Goal: Task Accomplishment & Management: Manage account settings

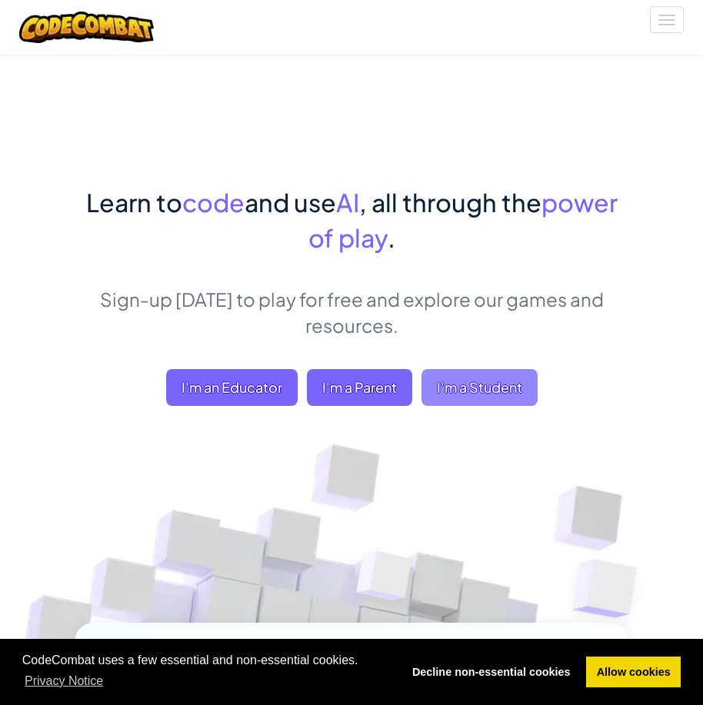
click at [486, 381] on span "I'm a Student" at bounding box center [479, 387] width 116 height 37
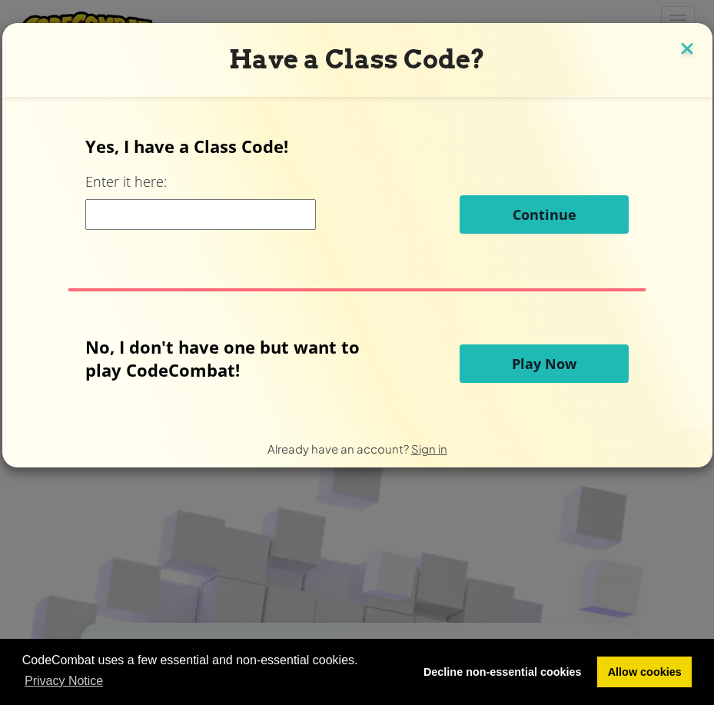
click at [677, 47] on img at bounding box center [687, 49] width 20 height 23
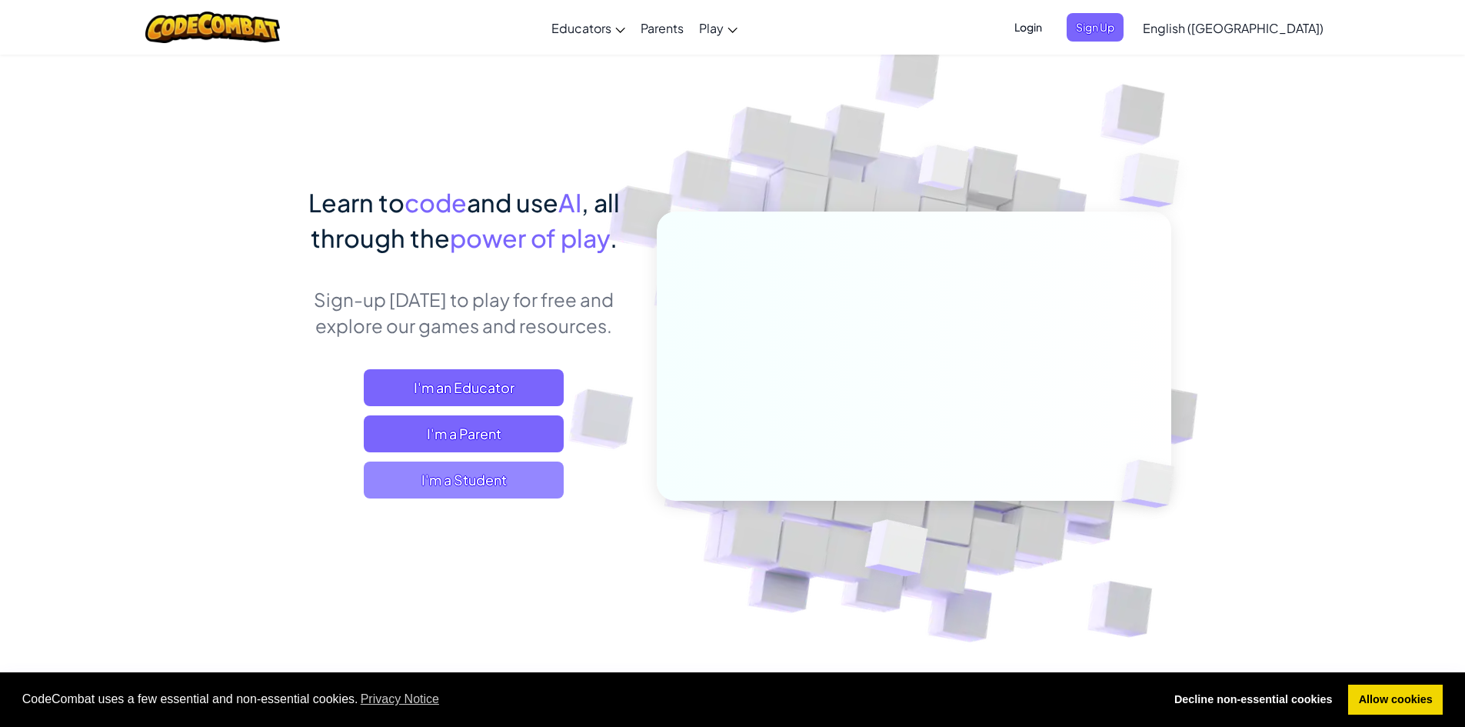
click at [504, 487] on span "I'm a Student" at bounding box center [464, 479] width 200 height 37
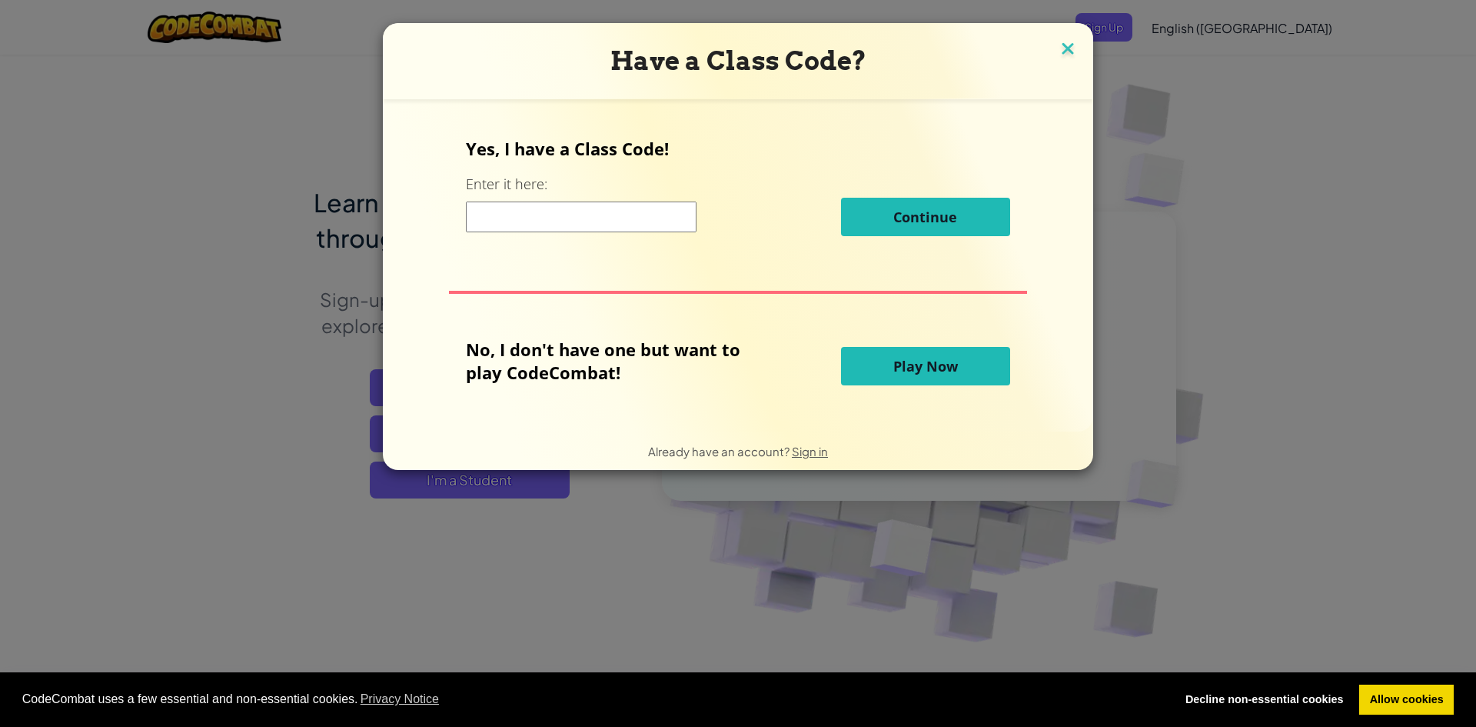
click at [702, 41] on img at bounding box center [1068, 49] width 20 height 23
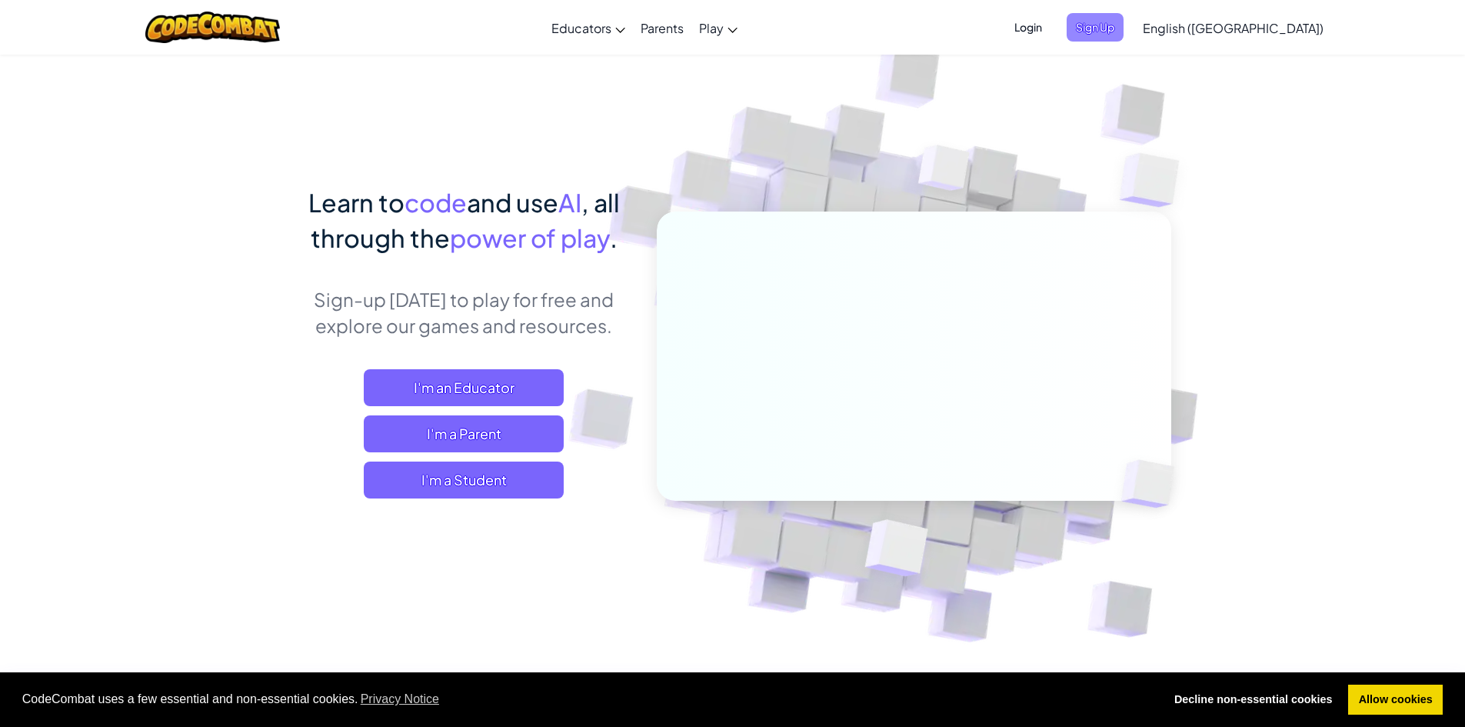
click at [702, 27] on span "Sign Up" at bounding box center [1094, 27] width 57 height 28
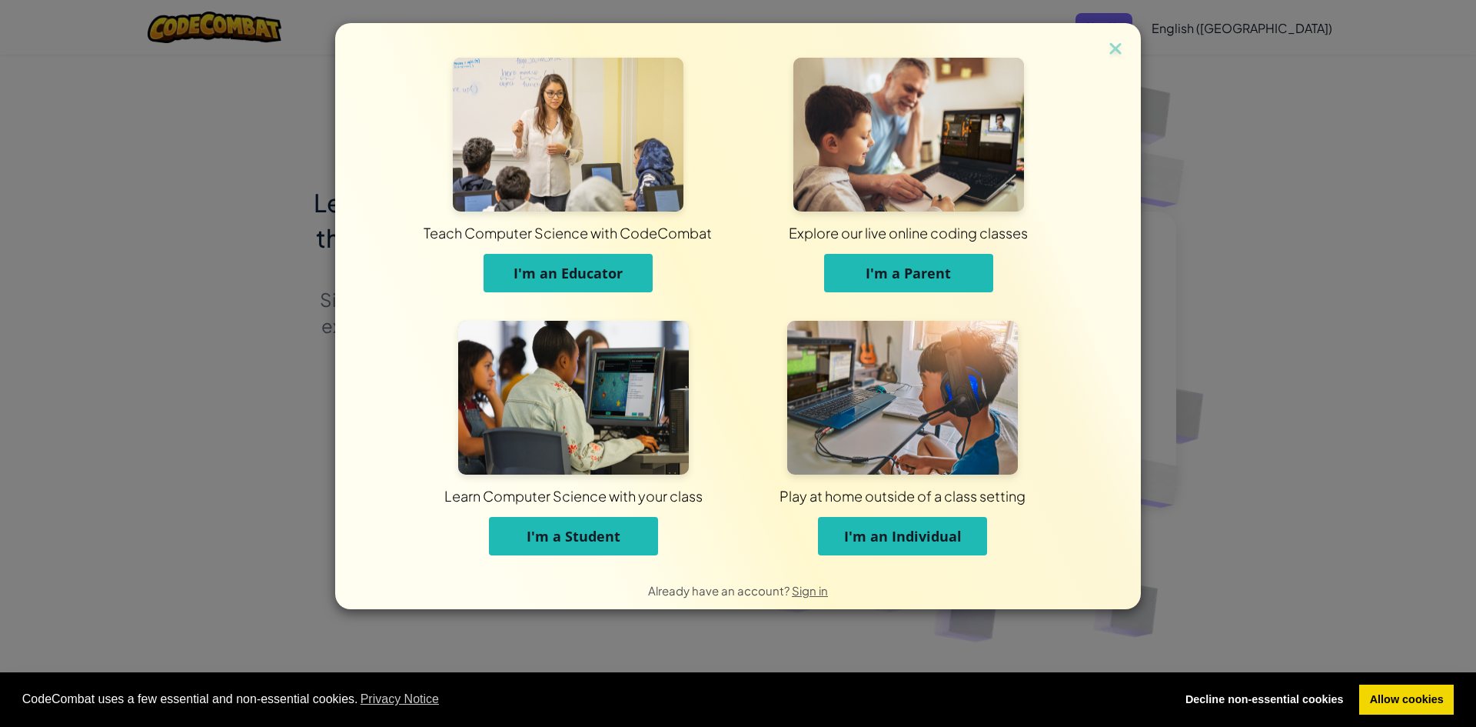
click at [640, 537] on button "I'm a Student" at bounding box center [573, 536] width 169 height 38
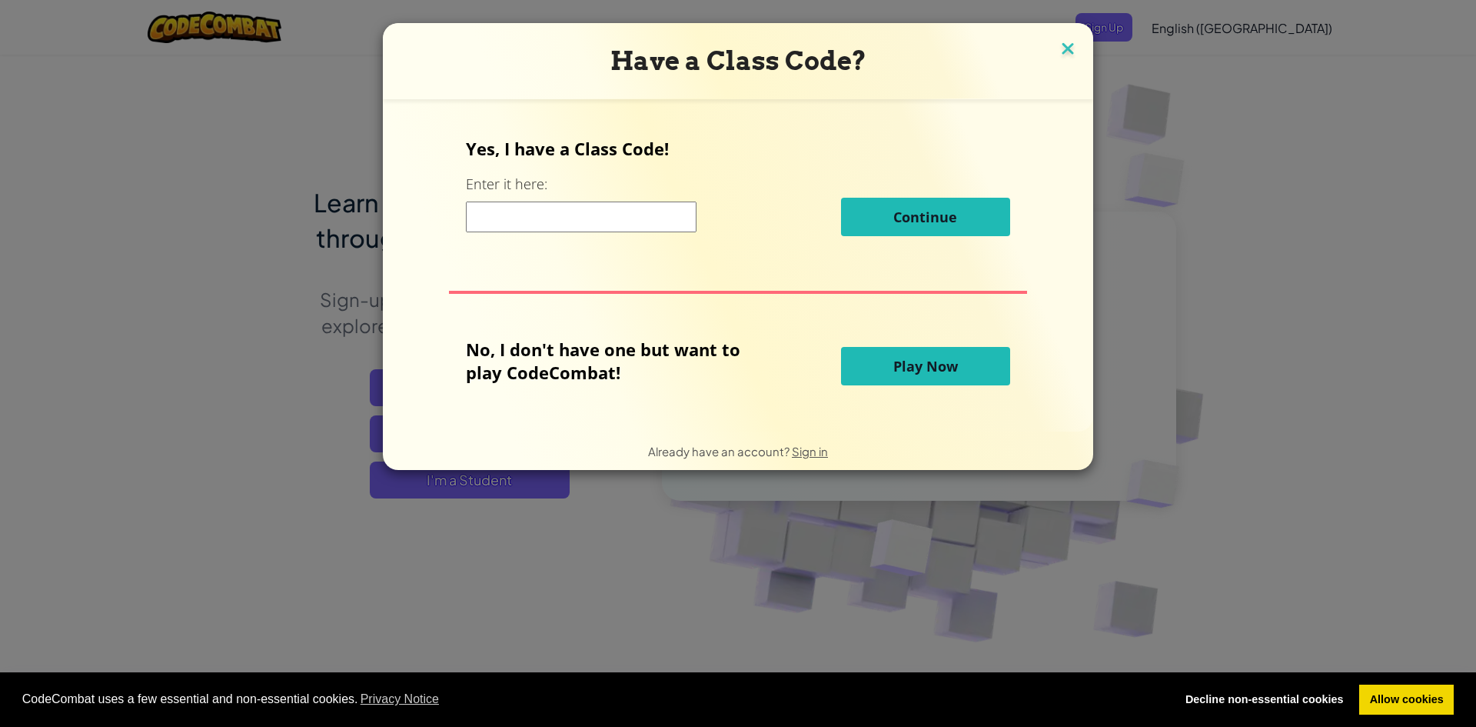
click at [702, 54] on img at bounding box center [1068, 49] width 20 height 23
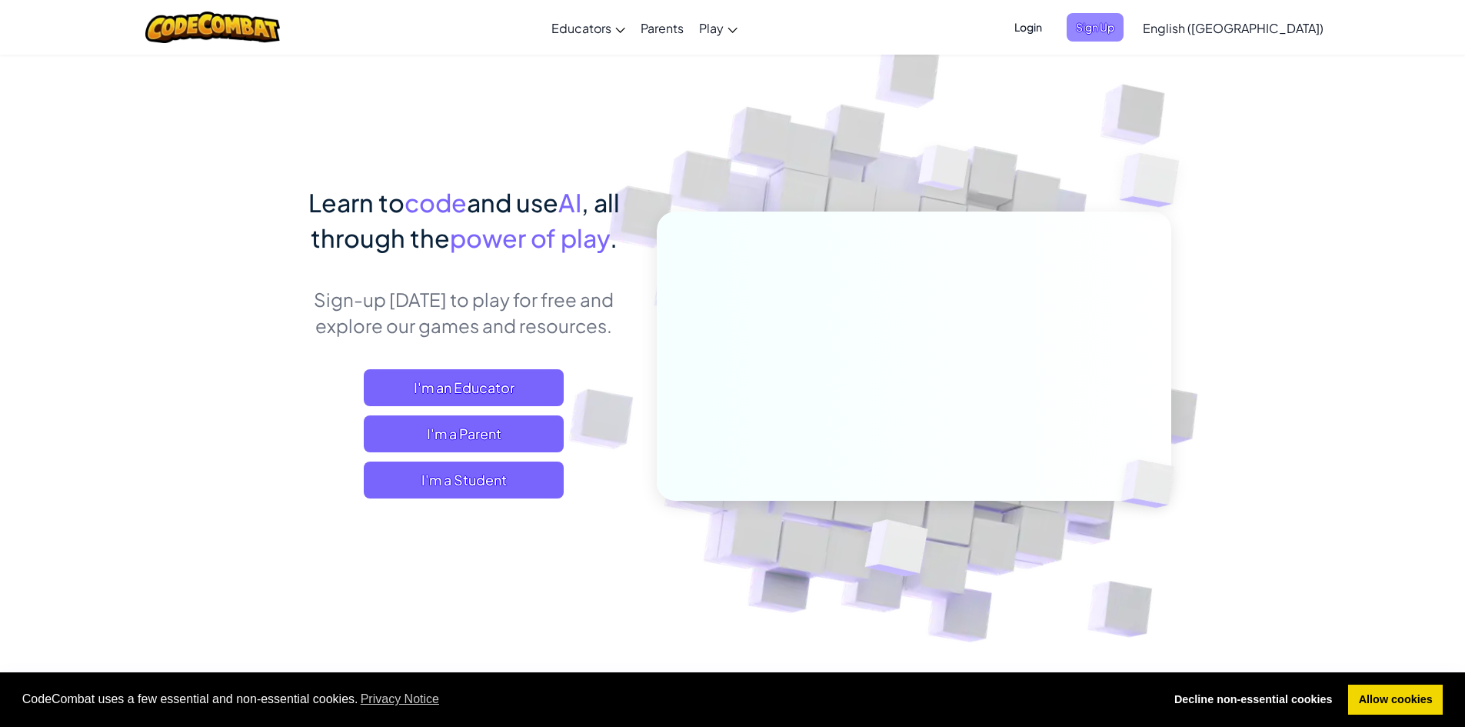
click at [702, 22] on span "Sign Up" at bounding box center [1094, 27] width 57 height 28
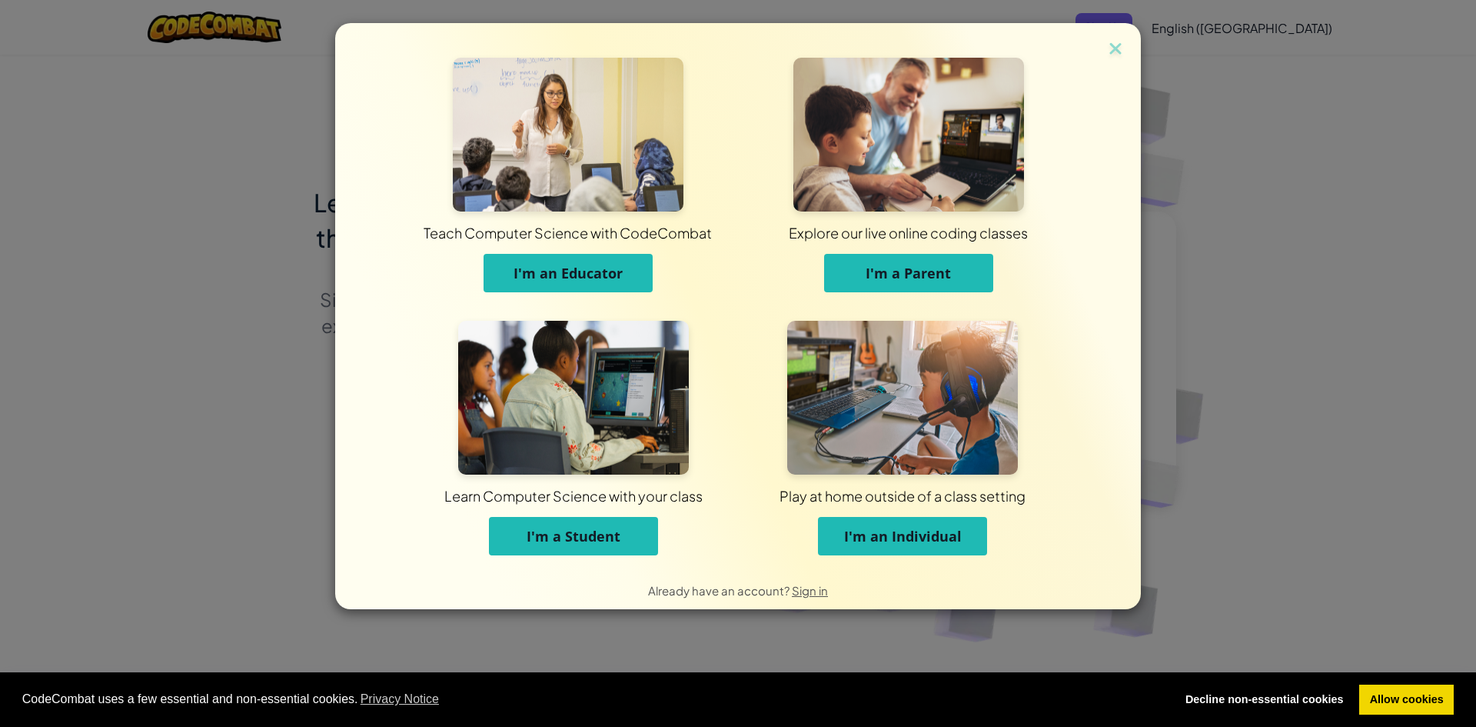
click at [604, 565] on div "Learn Computer Science with your class I'm a Student" at bounding box center [573, 446] width 329 height 250
click at [608, 541] on span "I'm a Student" at bounding box center [574, 536] width 94 height 18
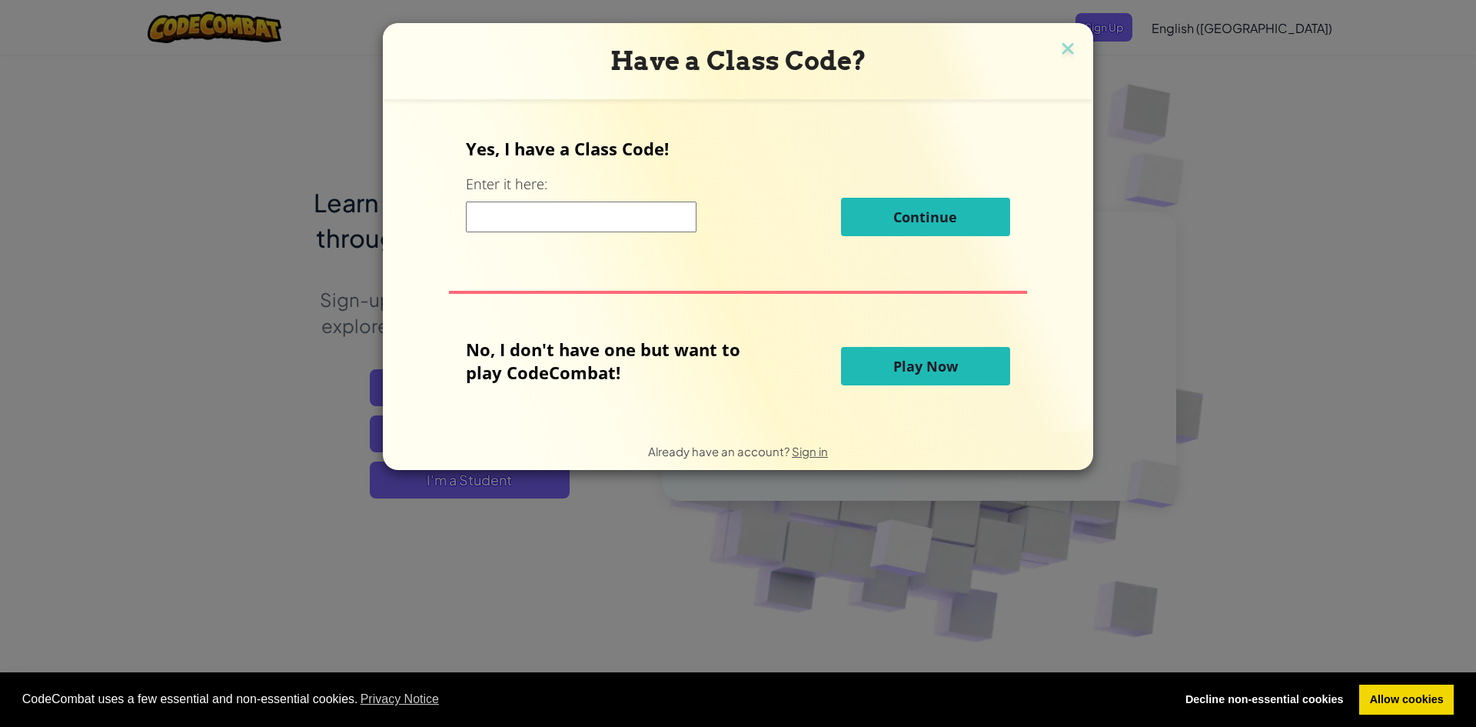
click at [702, 48] on h3 "Have a Class Code?" at bounding box center [737, 61] width 687 height 32
click at [702, 46] on img at bounding box center [1068, 49] width 20 height 23
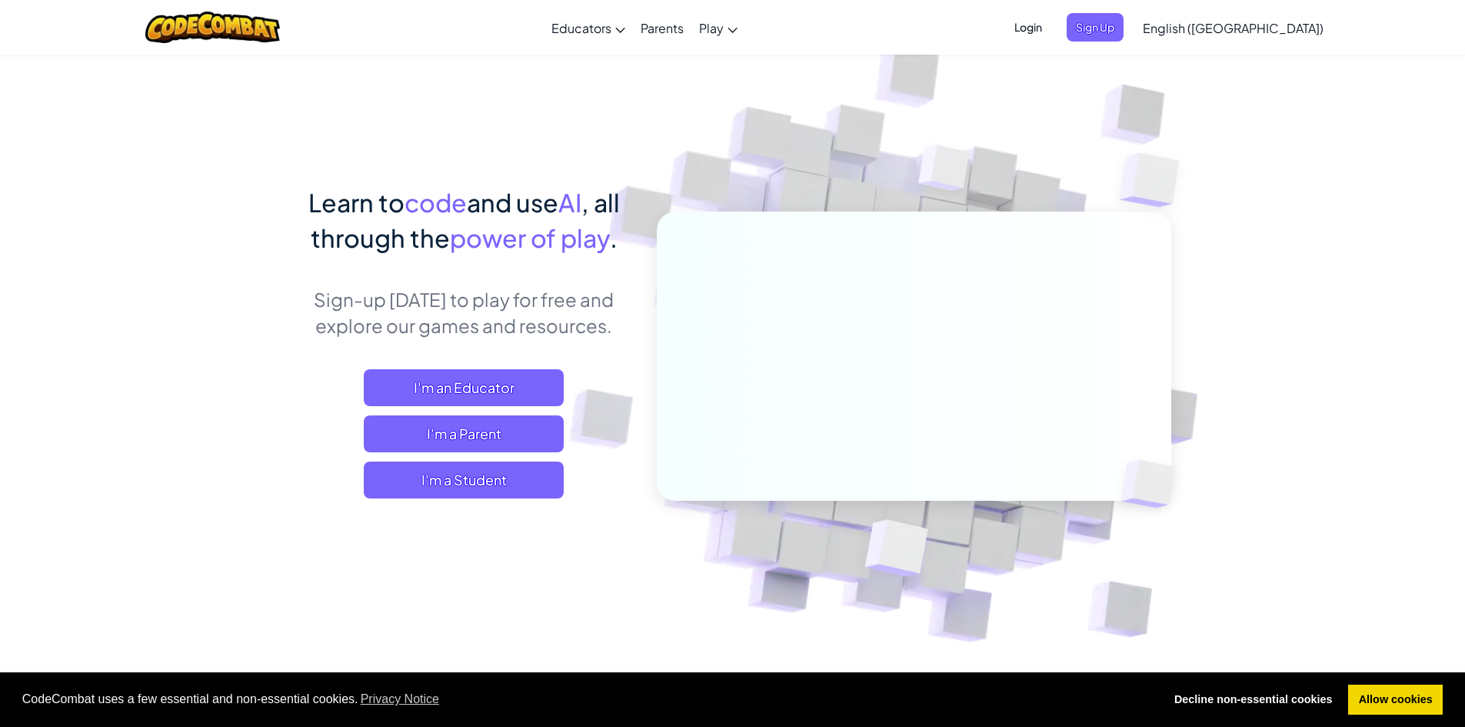
click at [702, 21] on span "Login" at bounding box center [1028, 27] width 46 height 28
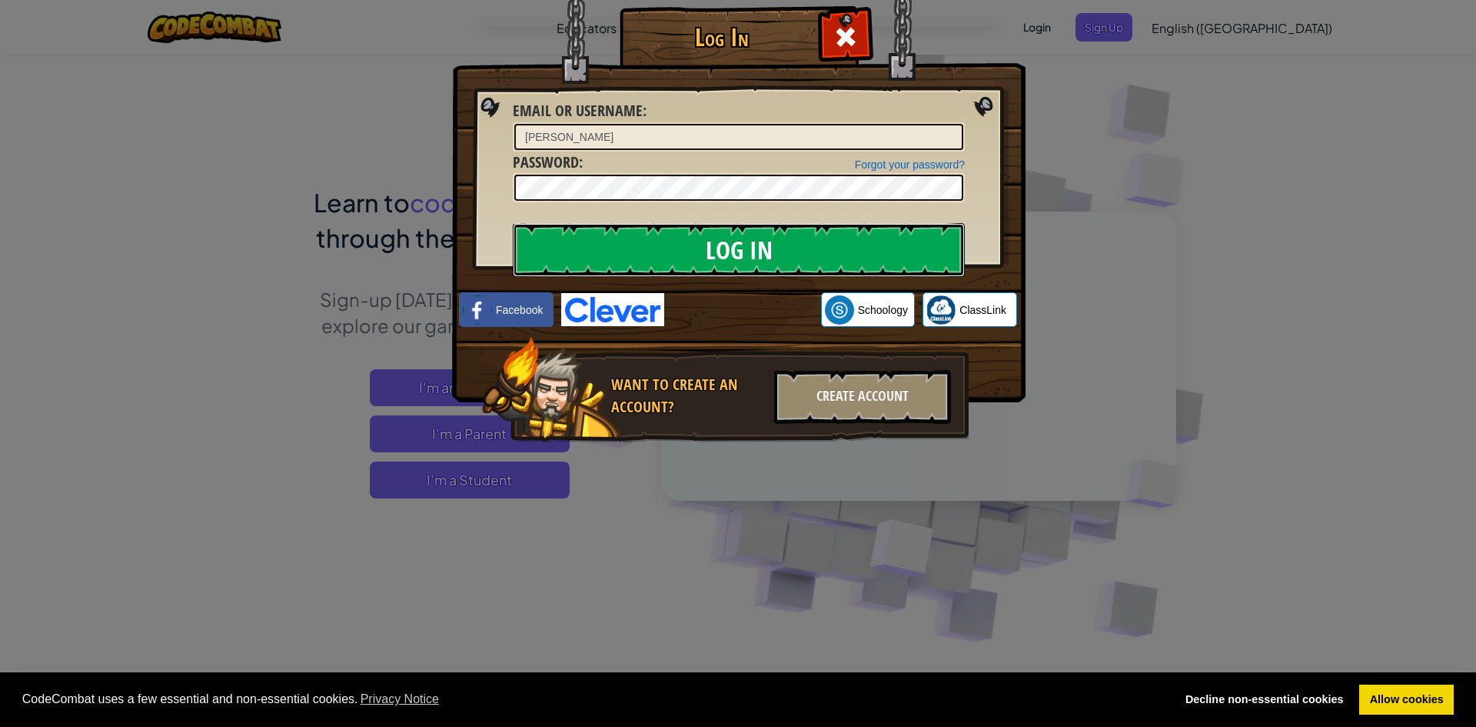
click at [702, 258] on input "Log In" at bounding box center [739, 250] width 452 height 54
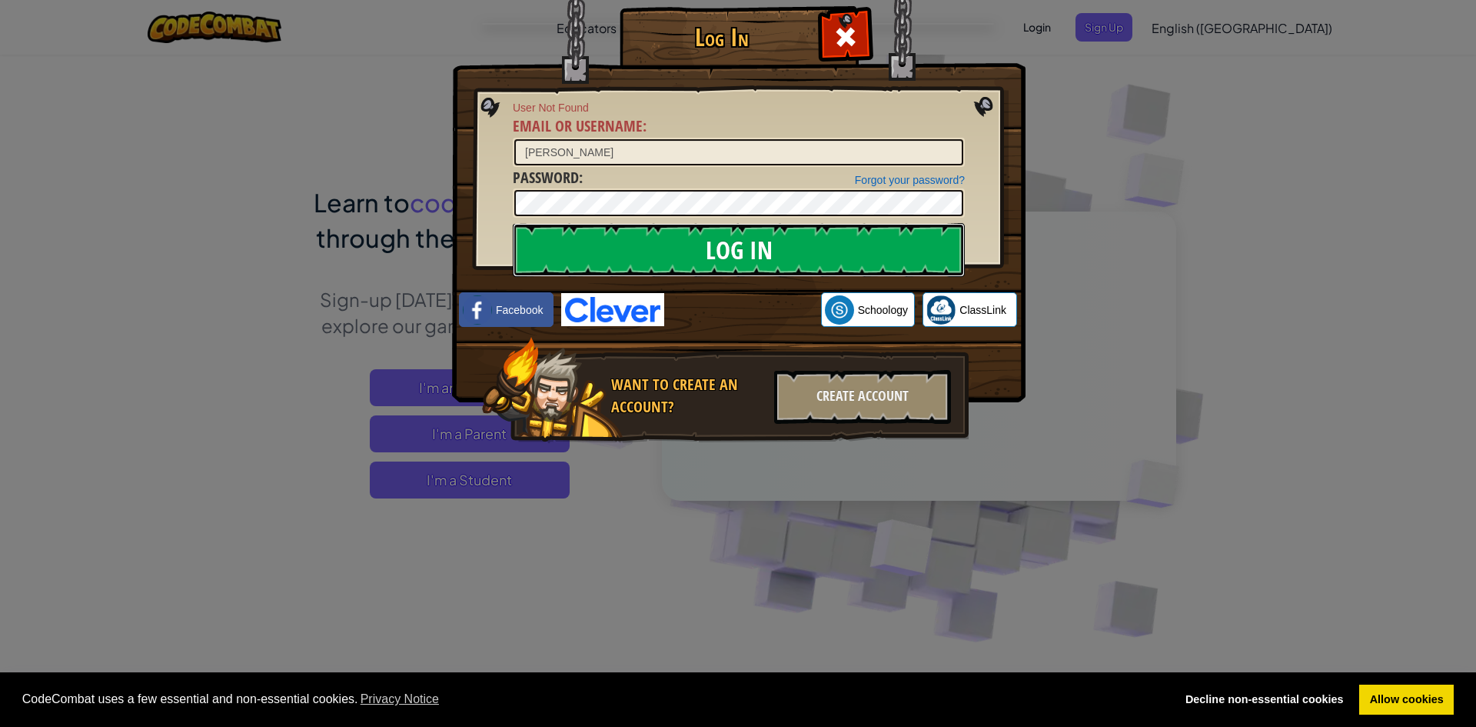
click at [702, 258] on input "Log In" at bounding box center [739, 250] width 452 height 54
click at [702, 150] on input "[PERSON_NAME]" at bounding box center [738, 152] width 449 height 26
type input "W"
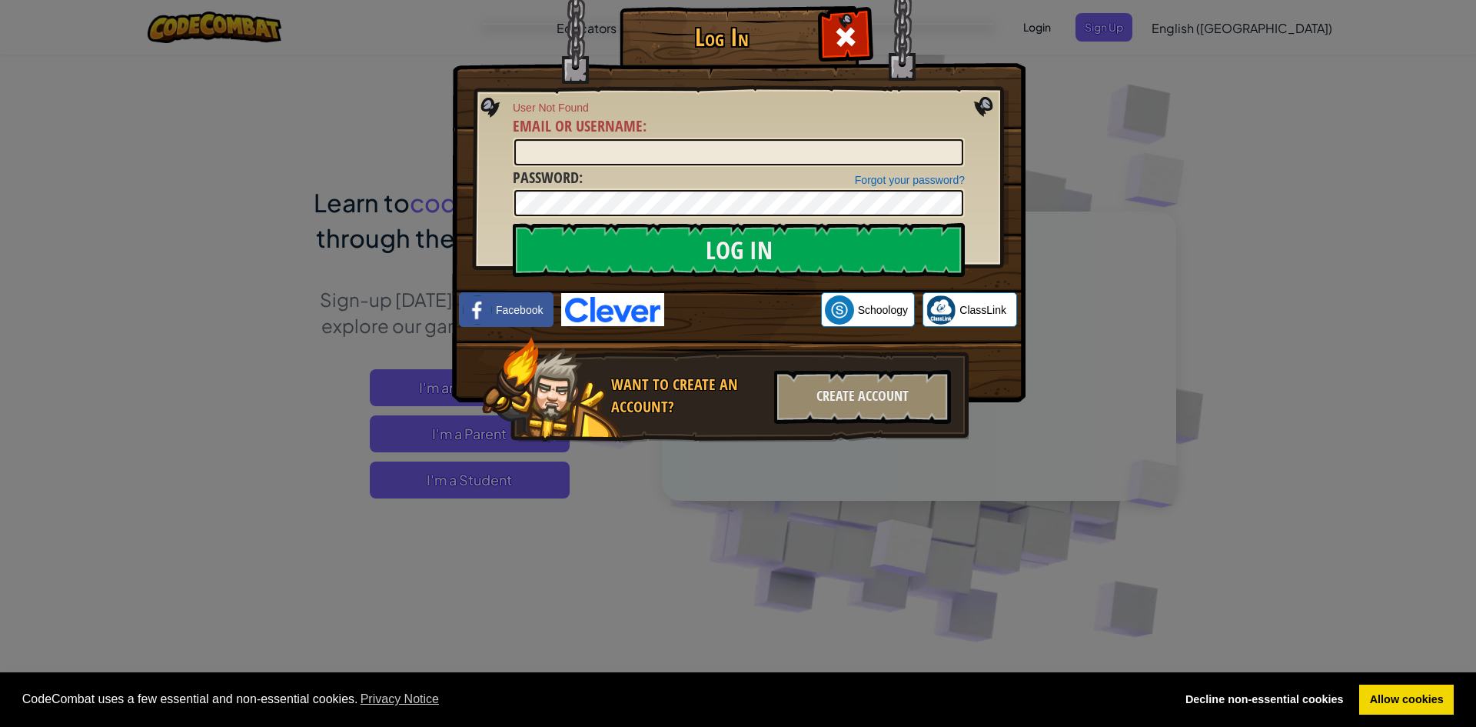
drag, startPoint x: 472, startPoint y: 126, endPoint x: 331, endPoint y: 267, distance: 199.0
drag, startPoint x: 331, startPoint y: 267, endPoint x: 13, endPoint y: 579, distance: 445.8
click at [12, 581] on div "Log In User Not Found Email or Username : Forgot your password? Password : Log …" at bounding box center [738, 363] width 1476 height 727
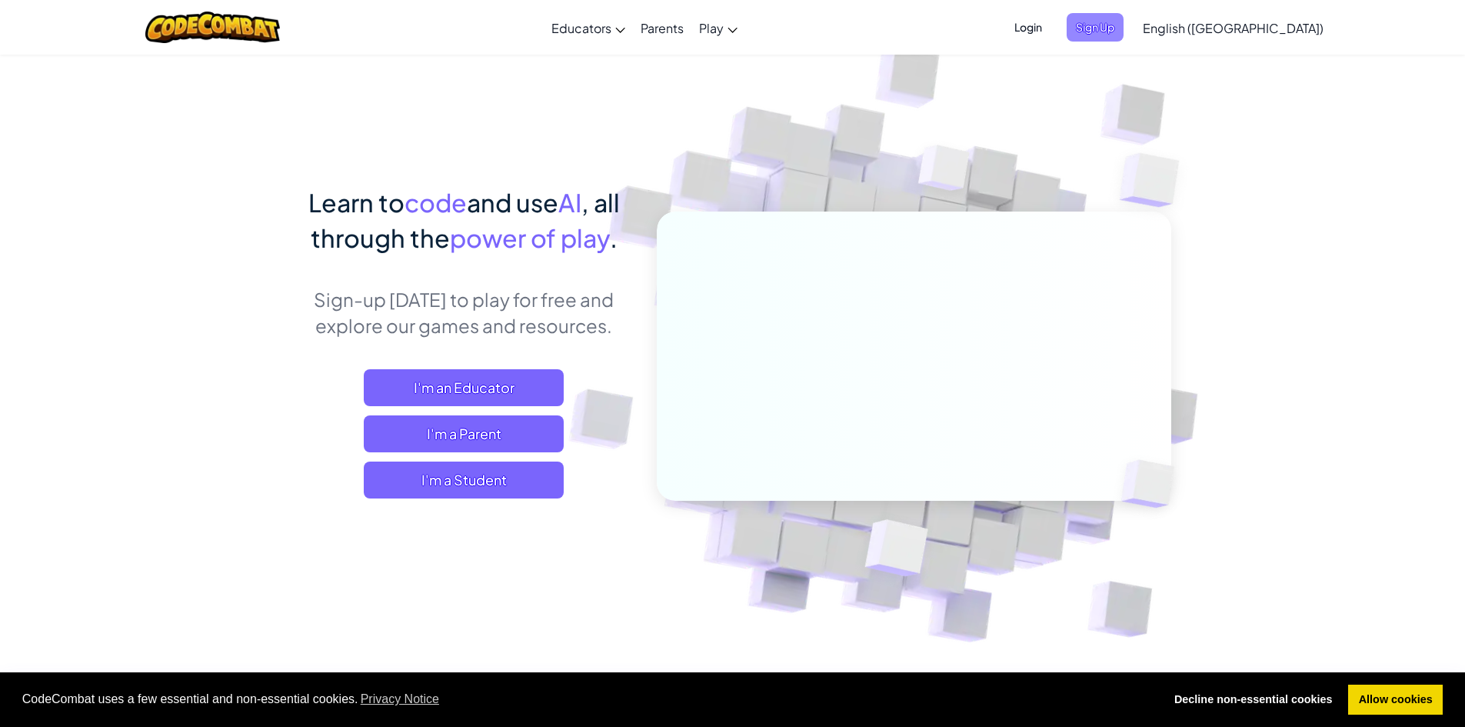
click at [702, 22] on span "Sign Up" at bounding box center [1094, 27] width 57 height 28
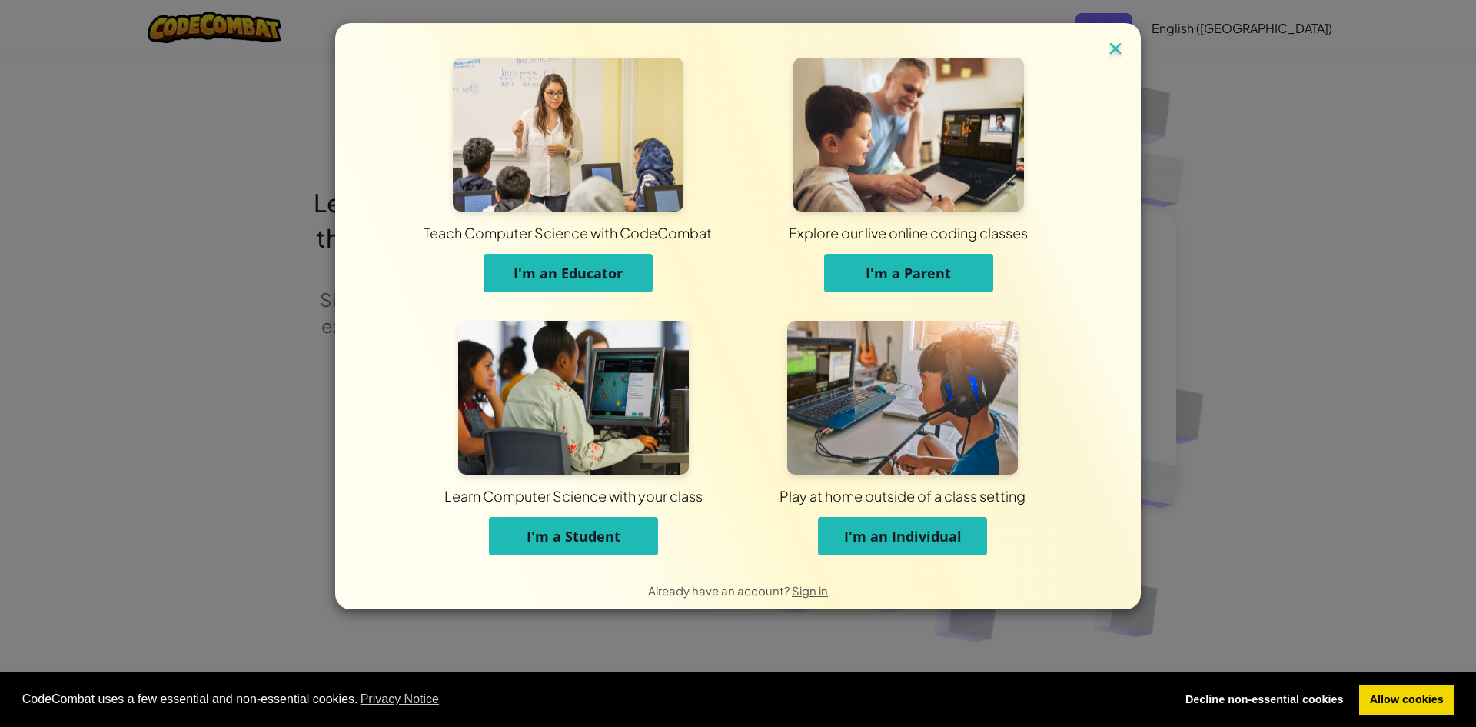
click at [702, 41] on img at bounding box center [1116, 49] width 20 height 23
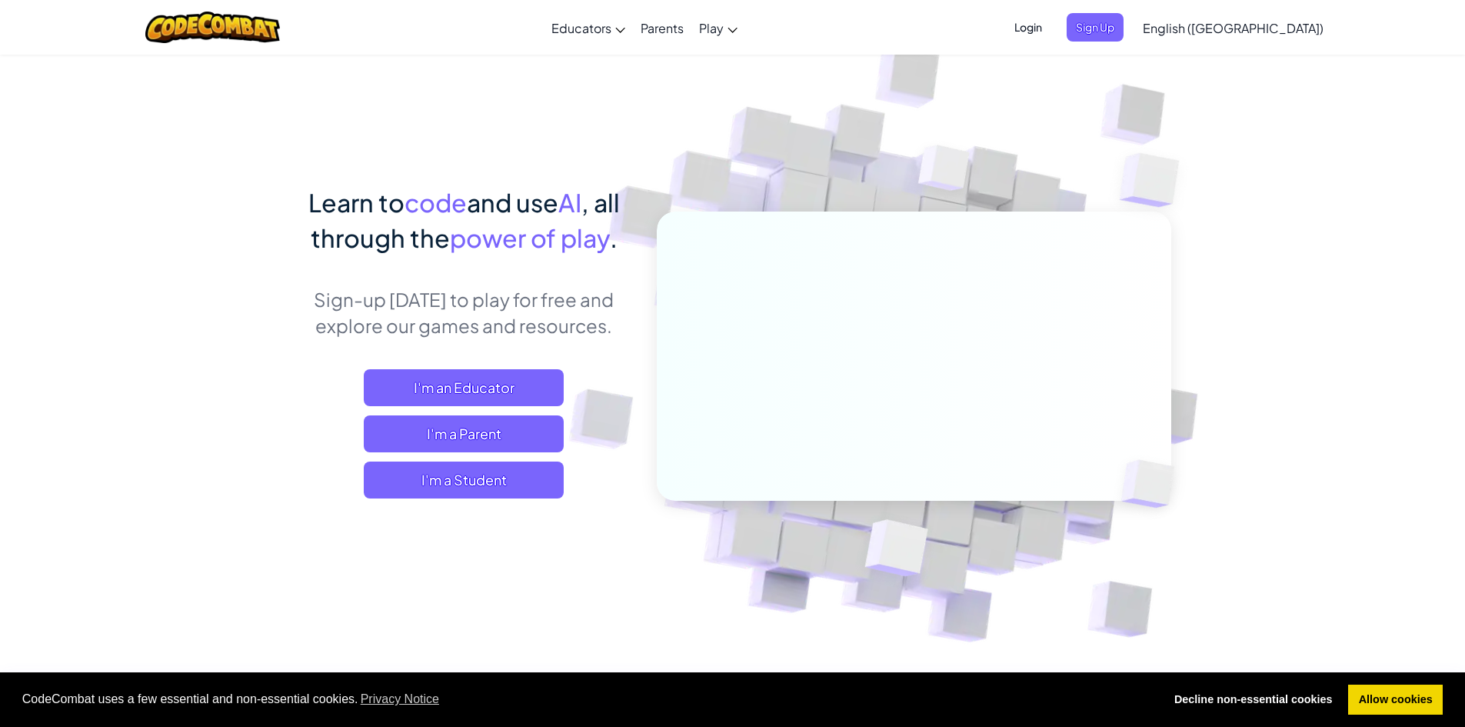
click at [702, 32] on span "Login" at bounding box center [1028, 27] width 46 height 28
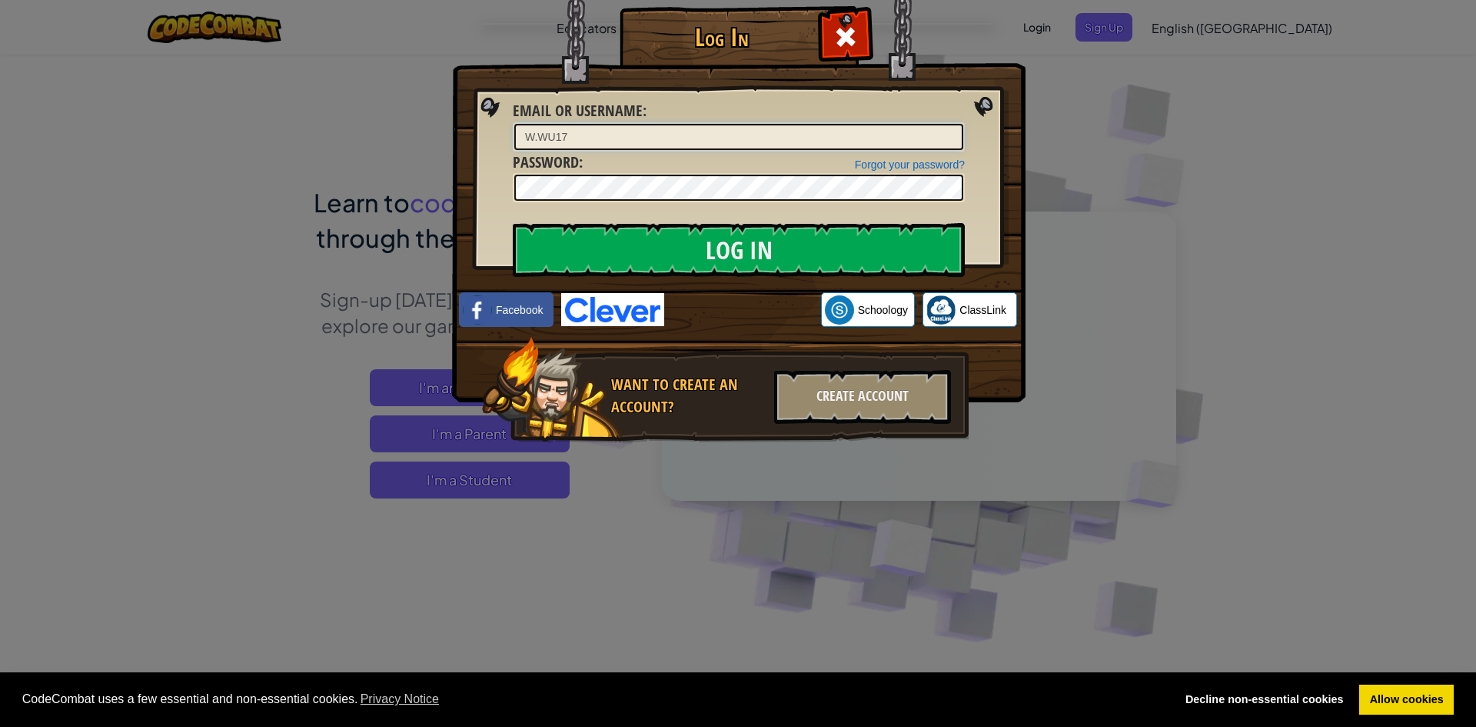
click at [557, 145] on input "W.WU17" at bounding box center [738, 137] width 449 height 26
type input "[PERSON_NAME].17"
click at [610, 241] on input "Log In" at bounding box center [739, 250] width 452 height 54
click at [661, 253] on input "Log In" at bounding box center [739, 250] width 452 height 54
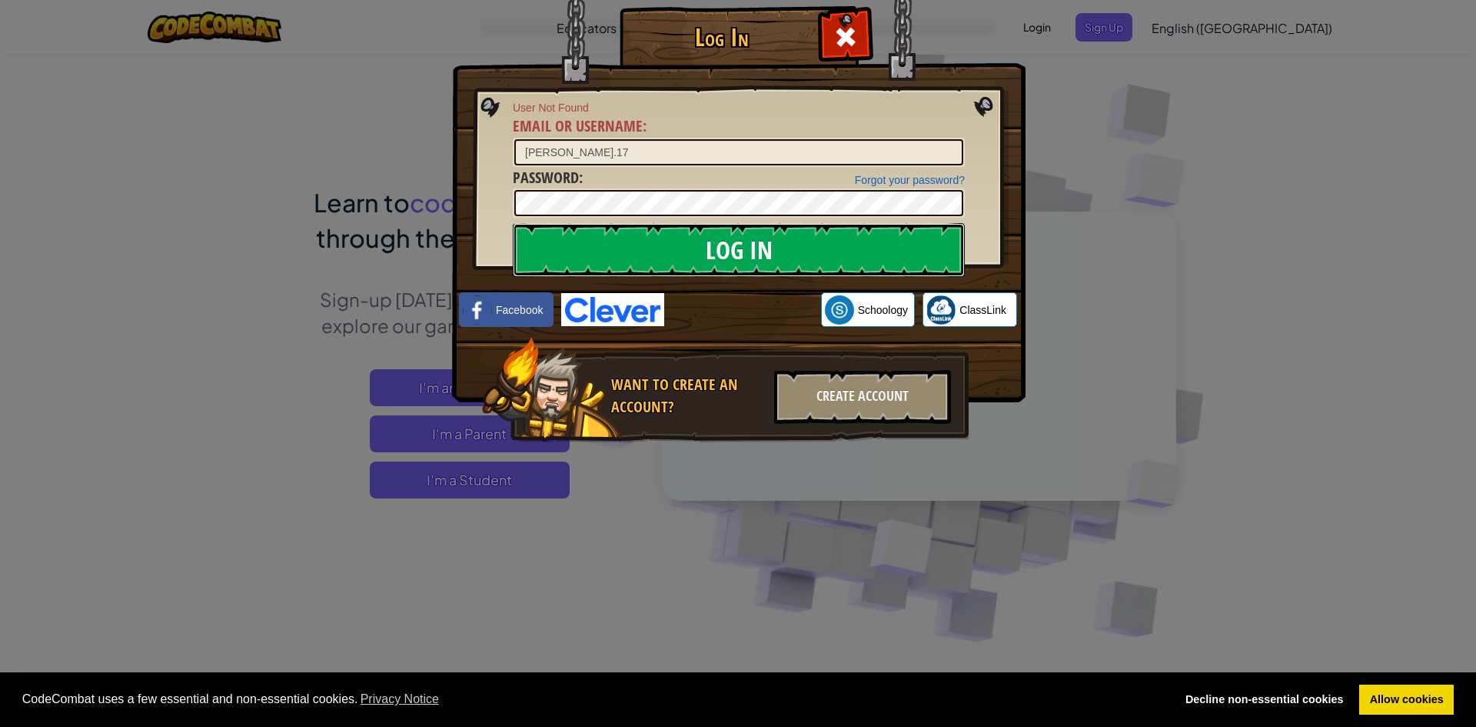
click at [675, 233] on input "Log In" at bounding box center [739, 250] width 452 height 54
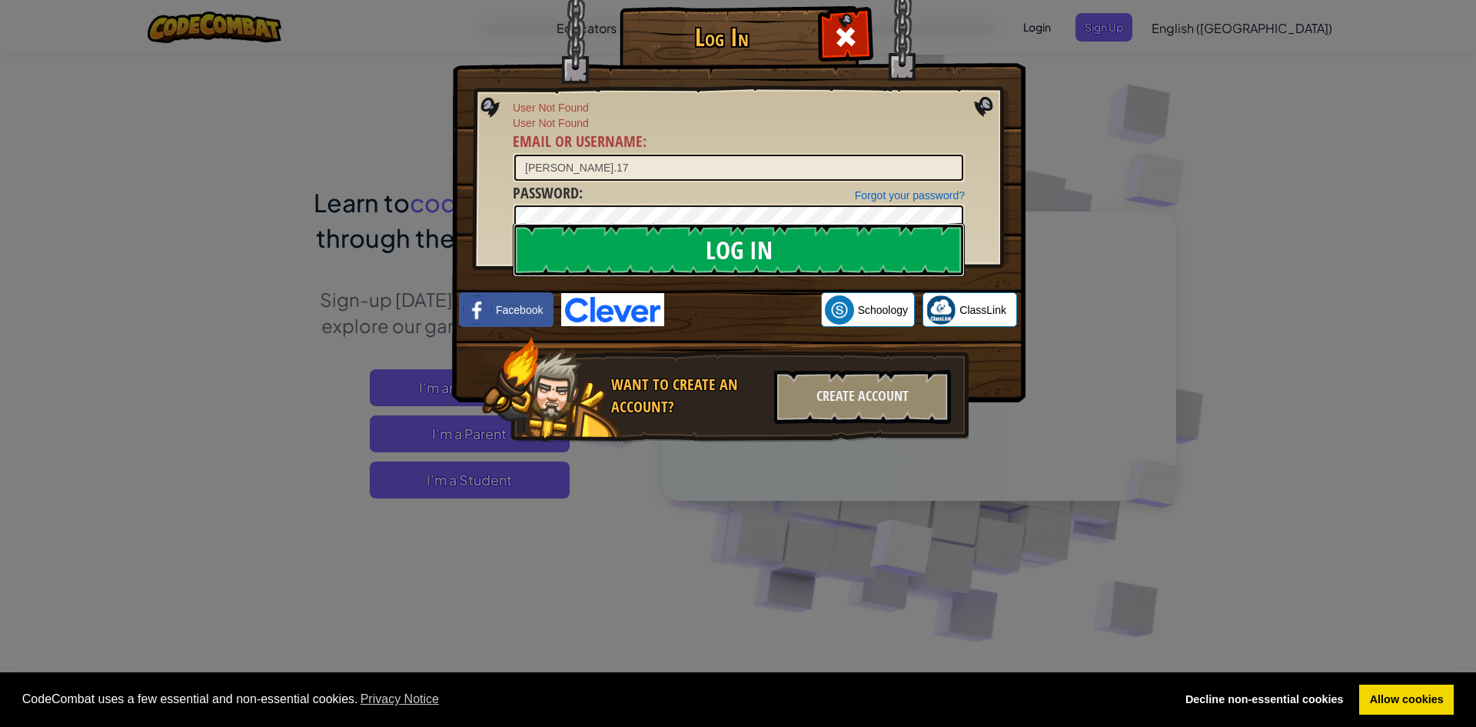
click at [644, 233] on input "Log In" at bounding box center [739, 250] width 452 height 54
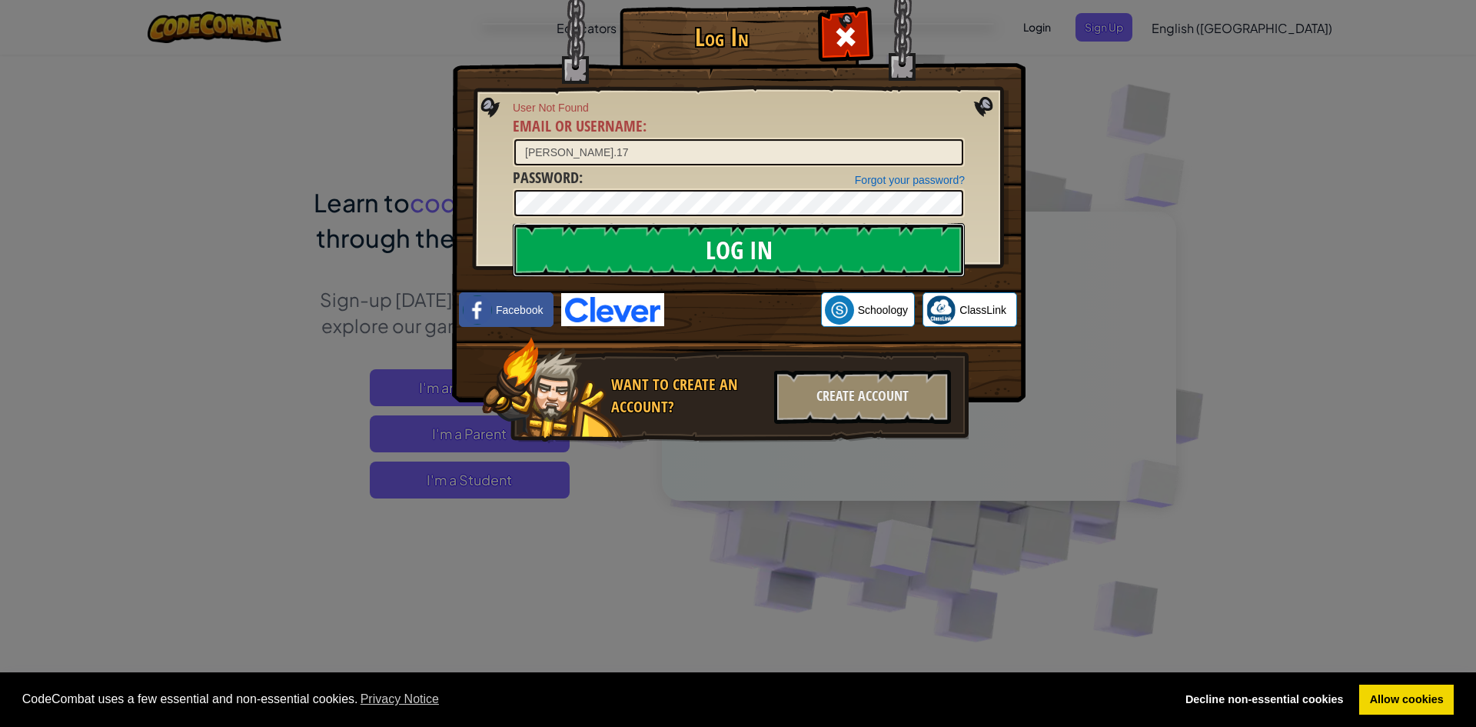
click at [644, 233] on input "Log In" at bounding box center [739, 250] width 452 height 54
click at [702, 177] on link "Forgot your password?" at bounding box center [910, 180] width 110 height 12
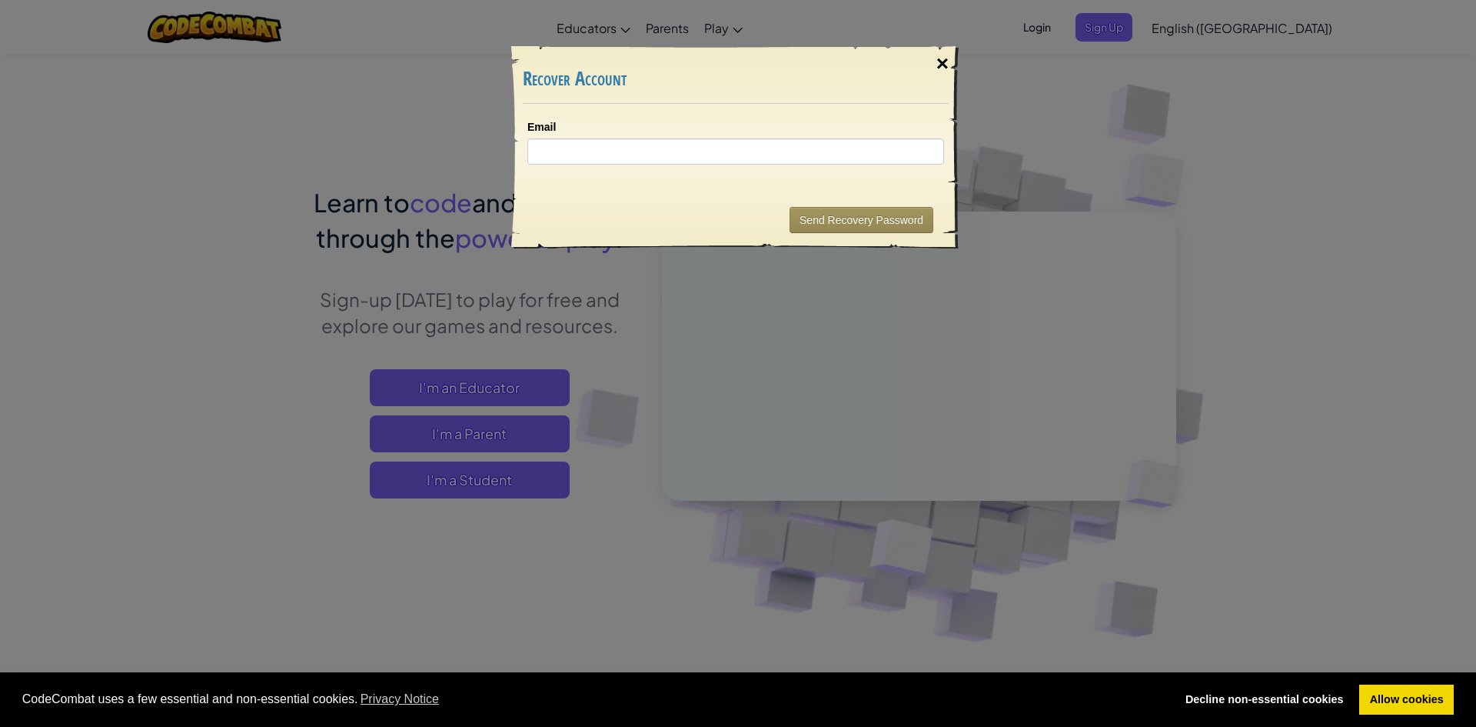
click at [702, 60] on div "×" at bounding box center [942, 64] width 35 height 45
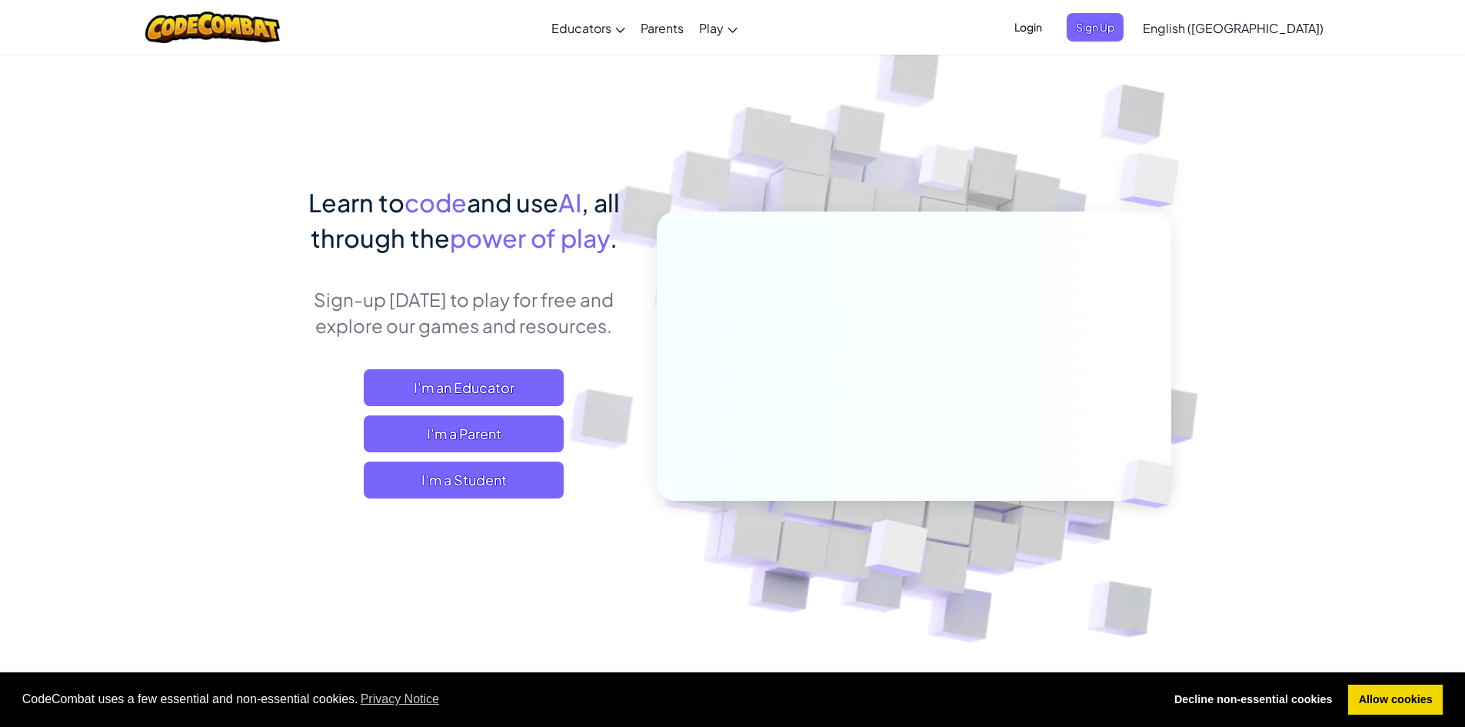
click at [702, 27] on span "Login" at bounding box center [1028, 27] width 46 height 28
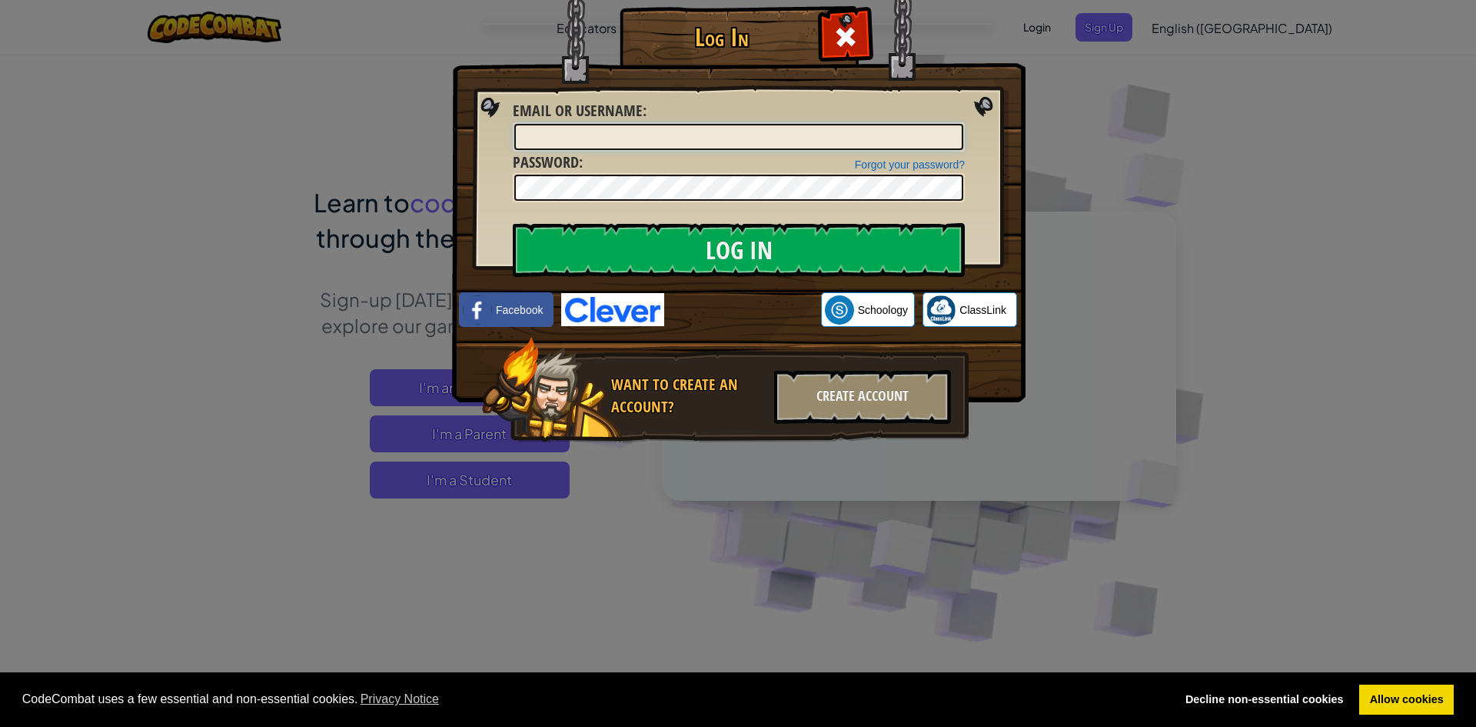
click at [702, 143] on input "Email or Username :" at bounding box center [738, 137] width 449 height 26
type input "w.wu70"
click at [513, 223] on input "Log In" at bounding box center [739, 250] width 452 height 54
